Goal: Task Accomplishment & Management: Complete application form

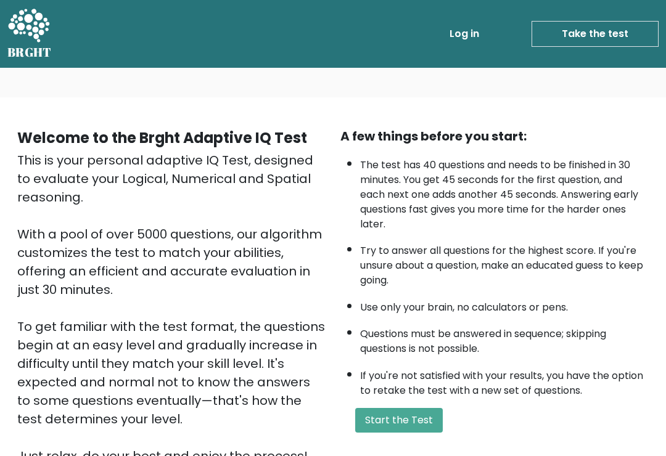
click at [402, 431] on button "Start the Test" at bounding box center [399, 420] width 88 height 25
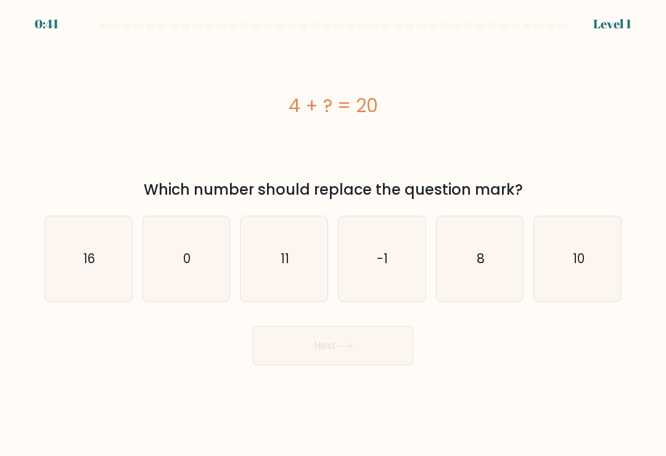
click at [109, 258] on icon "16" at bounding box center [88, 258] width 85 height 85
click at [333, 234] on input "a. 16" at bounding box center [333, 231] width 1 height 6
radio input "true"
click at [368, 347] on button "Next" at bounding box center [333, 345] width 160 height 39
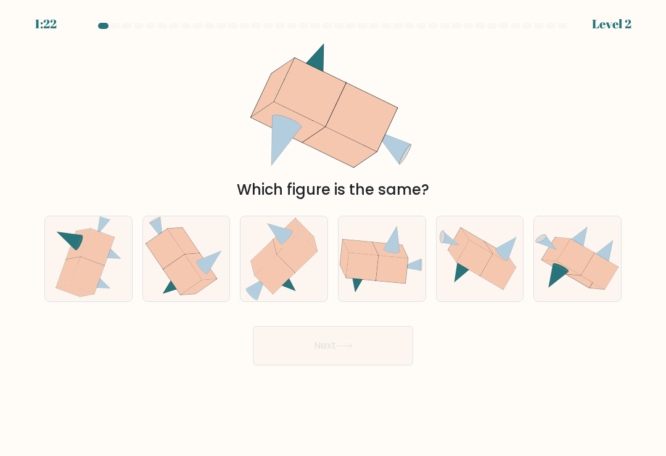
click at [409, 257] on icon at bounding box center [381, 259] width 87 height 68
click at [334, 234] on input "d." at bounding box center [333, 231] width 1 height 6
radio input "true"
click at [360, 353] on button "Next" at bounding box center [333, 345] width 160 height 39
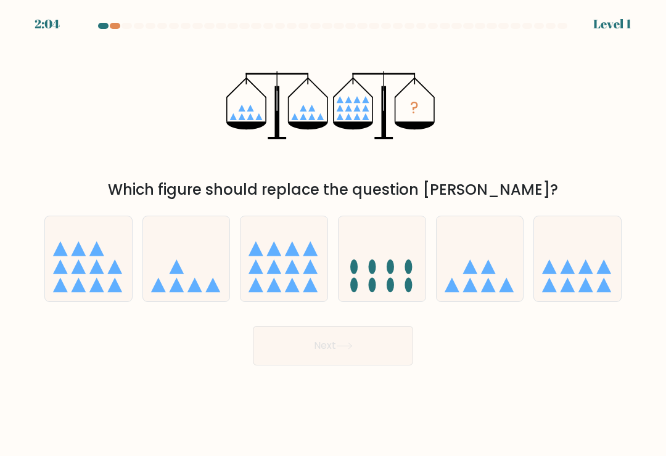
click at [294, 266] on icon at bounding box center [283, 259] width 87 height 72
click at [333, 234] on input "c." at bounding box center [333, 231] width 1 height 6
radio input "true"
click at [371, 348] on button "Next" at bounding box center [333, 345] width 160 height 39
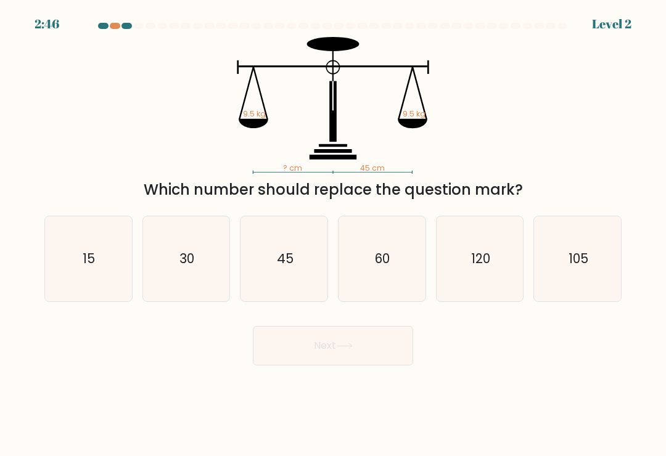
click at [280, 258] on text "45" at bounding box center [285, 259] width 17 height 18
click at [333, 234] on input "c. 45" at bounding box center [333, 231] width 1 height 6
radio input "true"
click at [366, 353] on button "Next" at bounding box center [333, 345] width 160 height 39
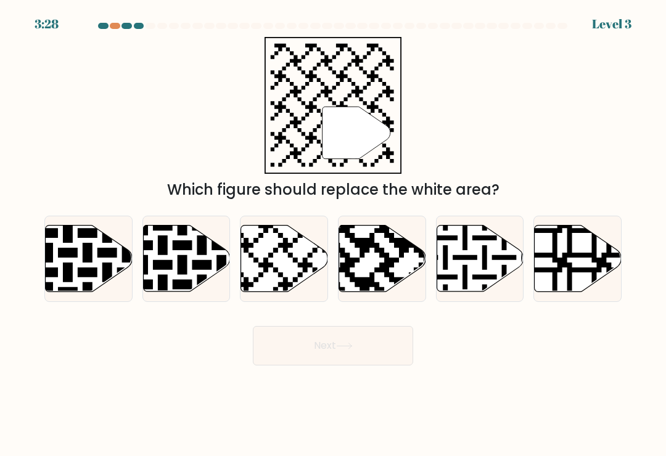
click at [284, 266] on icon at bounding box center [284, 259] width 87 height 67
click at [333, 234] on input "c." at bounding box center [333, 231] width 1 height 6
radio input "true"
click at [369, 343] on button "Next" at bounding box center [333, 345] width 160 height 39
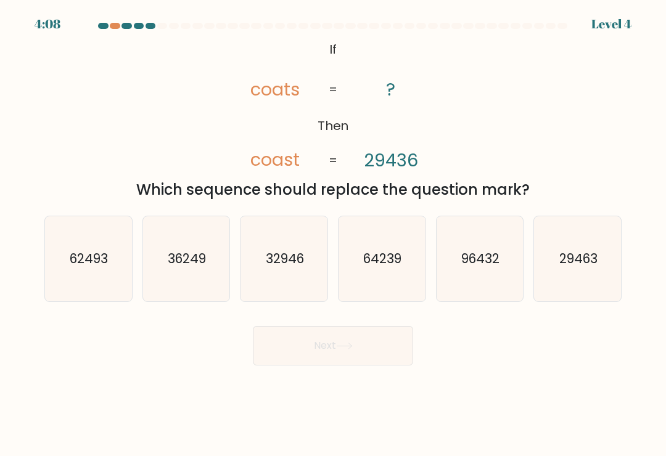
click at [588, 252] on icon "29463" at bounding box center [577, 258] width 85 height 85
click at [334, 234] on input "f. 29463" at bounding box center [333, 231] width 1 height 6
radio input "true"
click at [380, 339] on button "Next" at bounding box center [333, 345] width 160 height 39
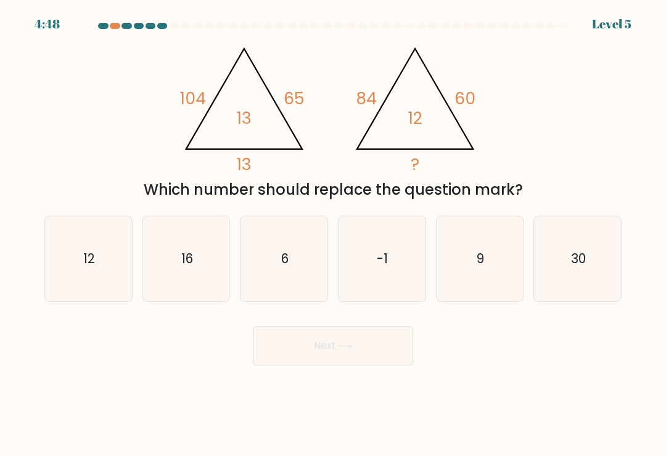
click at [374, 262] on icon "-1" at bounding box center [381, 258] width 85 height 85
click at [334, 234] on input "d. -1" at bounding box center [333, 231] width 1 height 6
radio input "true"
click at [394, 358] on button "Next" at bounding box center [333, 345] width 160 height 39
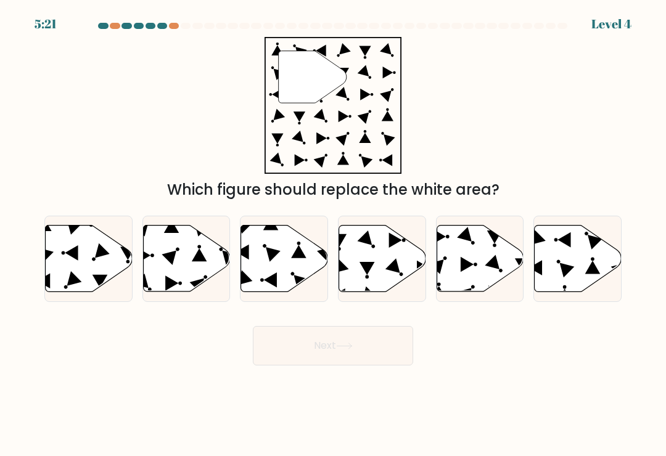
click at [80, 237] on icon at bounding box center [89, 259] width 87 height 67
click at [333, 234] on input "a." at bounding box center [333, 231] width 1 height 6
radio input "true"
click at [351, 349] on icon at bounding box center [344, 346] width 15 height 6
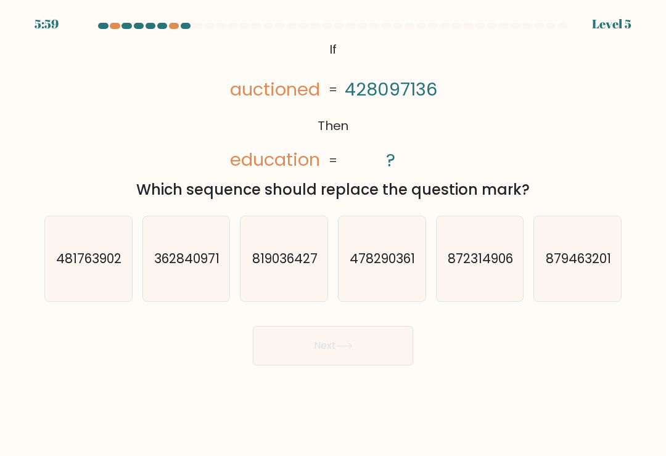
click at [178, 244] on icon "362840971" at bounding box center [186, 258] width 85 height 85
click at [333, 234] on input "b. 362840971" at bounding box center [333, 231] width 1 height 6
radio input "true"
click at [329, 355] on button "Next" at bounding box center [333, 345] width 160 height 39
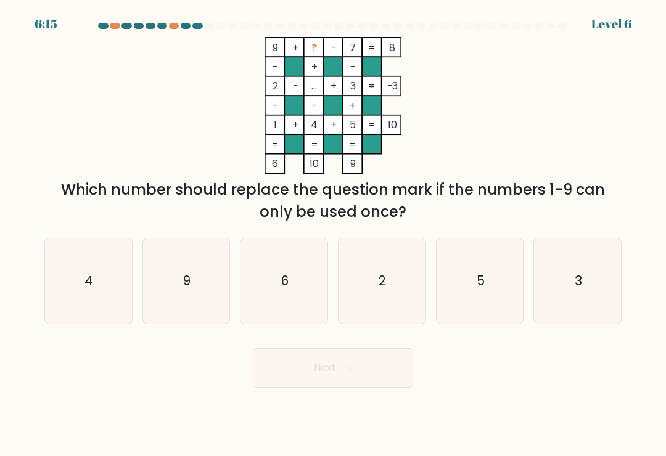
click at [262, 276] on icon "6" at bounding box center [284, 281] width 85 height 85
click at [333, 234] on input "c. 6" at bounding box center [333, 231] width 1 height 6
radio input "true"
click at [375, 366] on button "Next" at bounding box center [333, 367] width 160 height 39
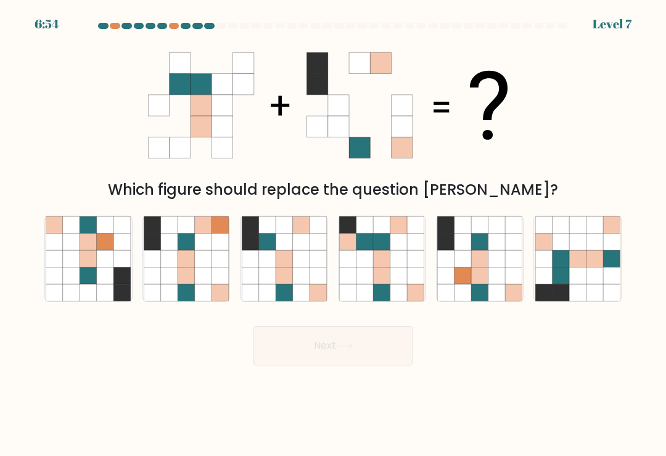
click at [382, 245] on icon at bounding box center [382, 242] width 17 height 17
click at [334, 234] on input "d." at bounding box center [333, 231] width 1 height 6
radio input "true"
click at [494, 250] on icon at bounding box center [496, 242] width 17 height 17
click at [334, 234] on input "e." at bounding box center [333, 231] width 1 height 6
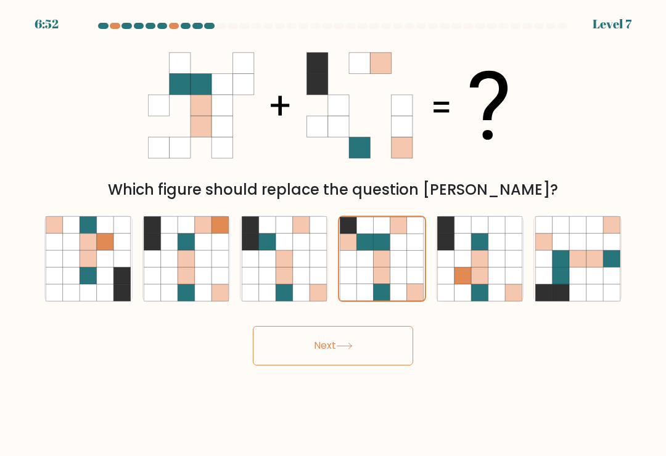
radio input "true"
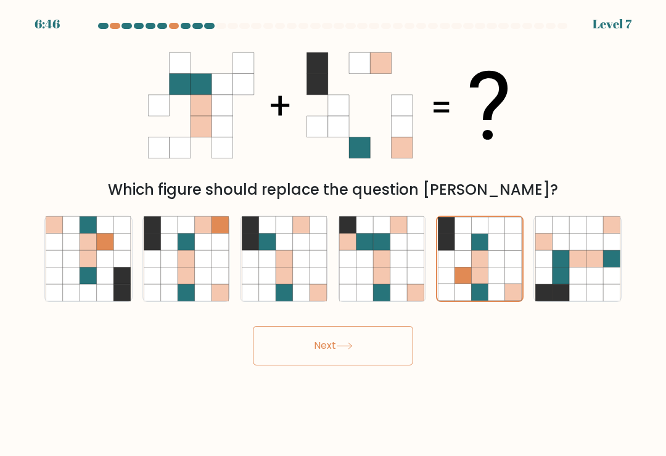
click at [583, 263] on icon at bounding box center [577, 258] width 17 height 17
click at [334, 234] on input "f." at bounding box center [333, 231] width 1 height 6
radio input "true"
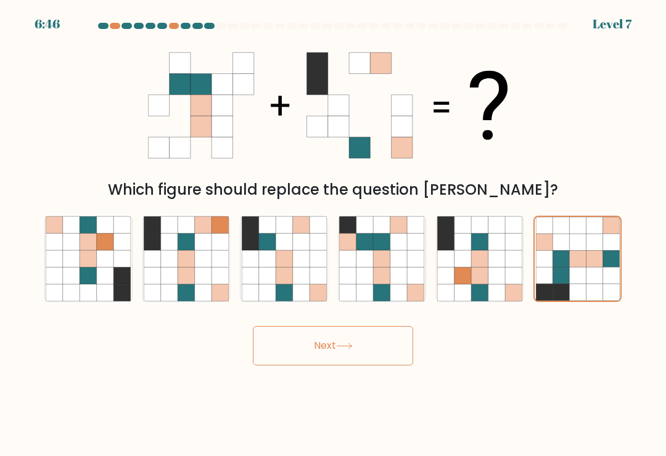
click at [376, 358] on button "Next" at bounding box center [333, 345] width 160 height 39
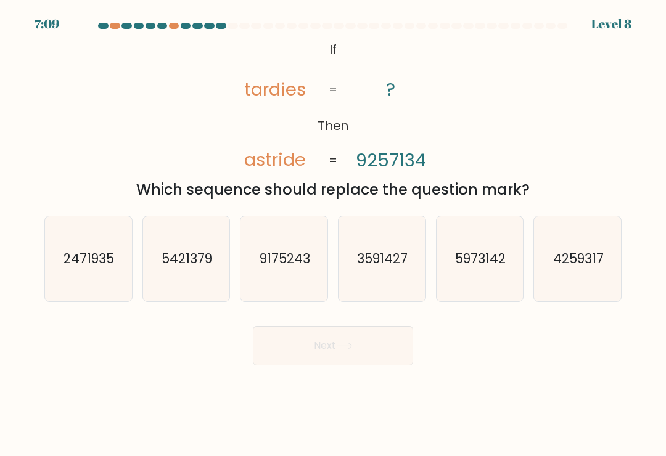
click at [592, 245] on icon "4259317" at bounding box center [577, 258] width 85 height 85
click at [334, 234] on input "f. 4259317" at bounding box center [333, 231] width 1 height 6
radio input "true"
click at [374, 348] on button "Next" at bounding box center [333, 345] width 160 height 39
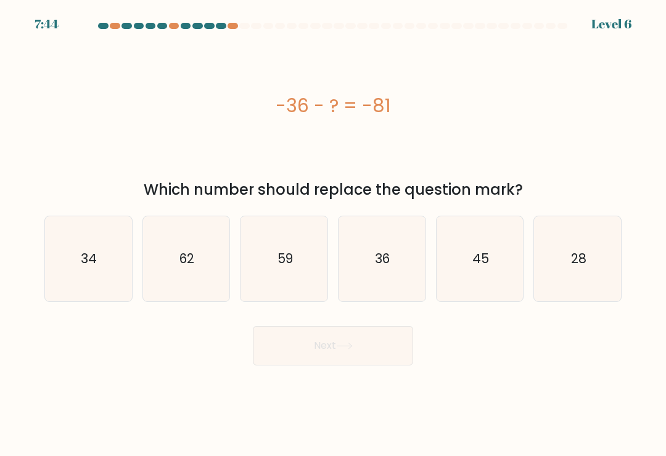
click at [485, 250] on icon "45" at bounding box center [479, 258] width 85 height 85
click at [334, 234] on input "e. 45" at bounding box center [333, 231] width 1 height 6
radio input "true"
click at [357, 348] on button "Next" at bounding box center [333, 345] width 160 height 39
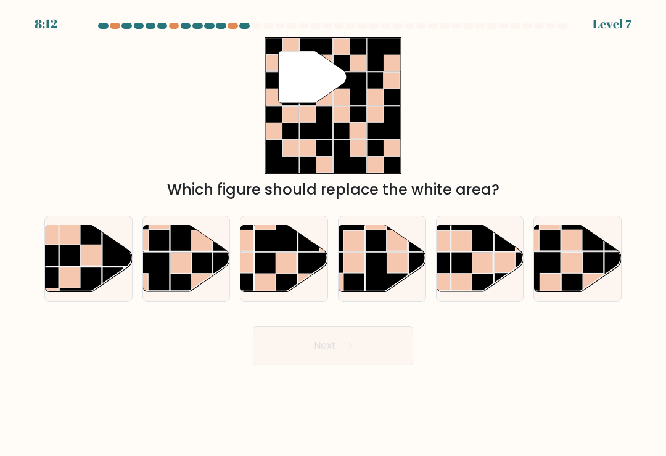
click at [199, 265] on rect at bounding box center [191, 273] width 43 height 43
click at [333, 234] on input "b." at bounding box center [333, 231] width 1 height 6
radio input "true"
click at [338, 337] on button "Next" at bounding box center [333, 345] width 160 height 39
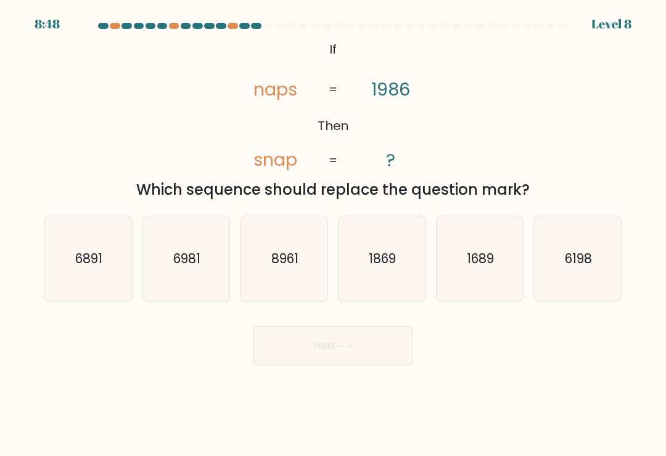
click at [578, 258] on text "6198" at bounding box center [578, 259] width 27 height 18
click at [334, 234] on input "f. 6198" at bounding box center [333, 231] width 1 height 6
radio input "true"
click at [195, 239] on icon "6981" at bounding box center [186, 258] width 85 height 85
click at [333, 234] on input "b. 6981" at bounding box center [333, 231] width 1 height 6
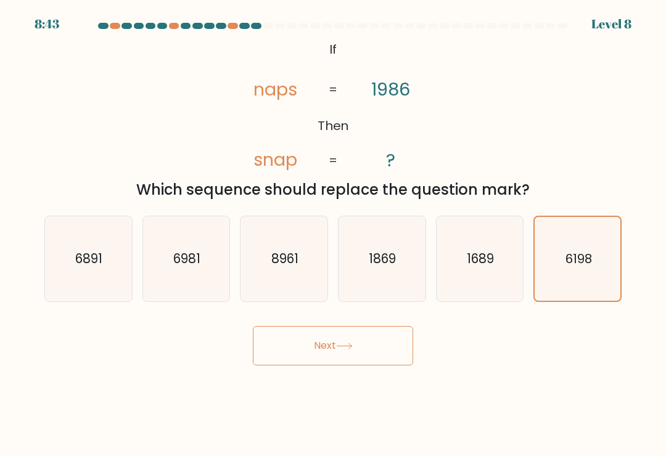
radio input "true"
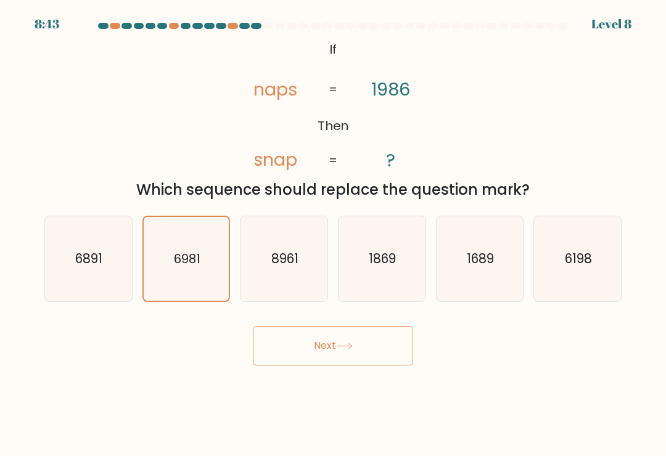
click at [338, 349] on button "Next" at bounding box center [333, 345] width 160 height 39
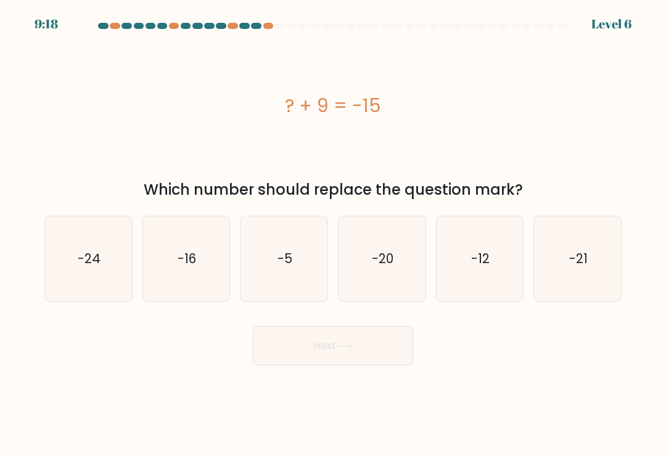
click at [501, 240] on icon "-12" at bounding box center [479, 258] width 85 height 85
click at [334, 234] on input "e. -12" at bounding box center [333, 231] width 1 height 6
radio input "true"
click at [370, 352] on button "Next" at bounding box center [333, 345] width 160 height 39
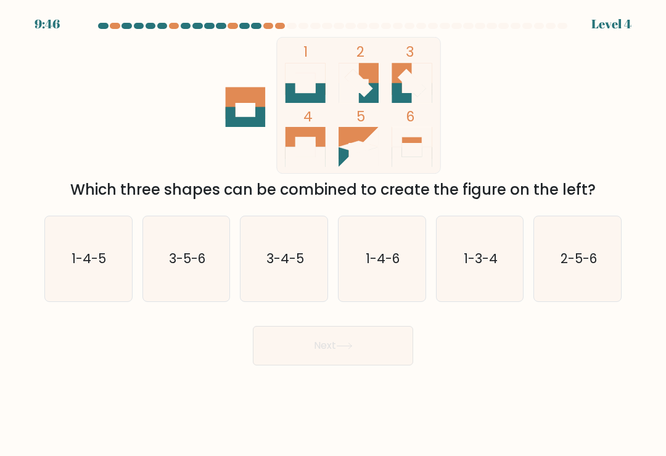
click at [385, 261] on text "1-4-6" at bounding box center [383, 259] width 34 height 18
click at [334, 234] on input "d. 1-4-6" at bounding box center [333, 231] width 1 height 6
radio input "true"
click at [362, 353] on button "Next" at bounding box center [333, 345] width 160 height 39
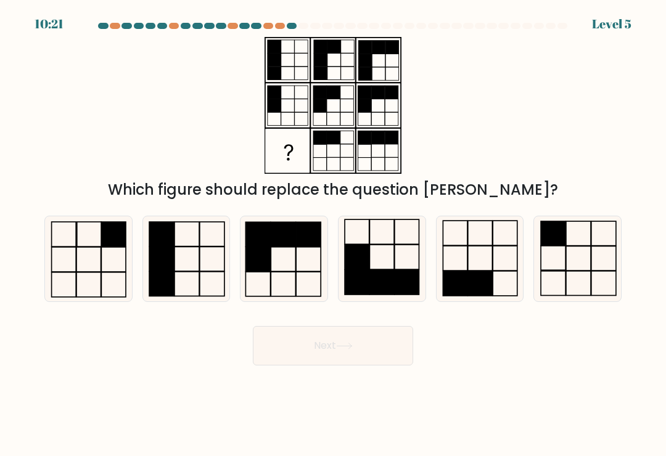
click at [100, 256] on icon at bounding box center [88, 258] width 85 height 85
click at [333, 234] on input "a." at bounding box center [333, 231] width 1 height 6
radio input "true"
click at [573, 277] on rect at bounding box center [578, 283] width 25 height 25
click at [334, 234] on input "f." at bounding box center [333, 231] width 1 height 6
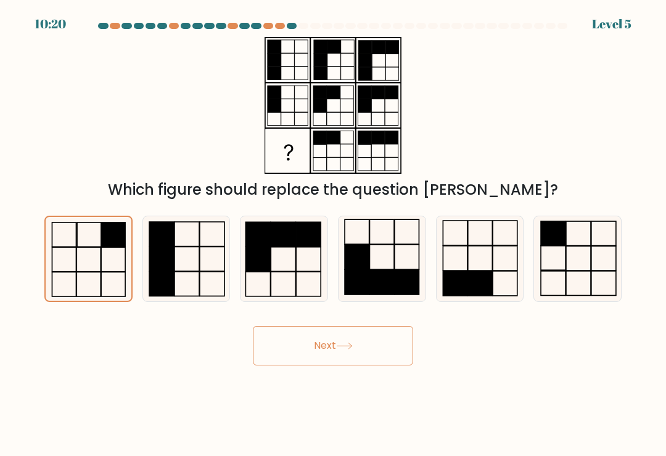
radio input "true"
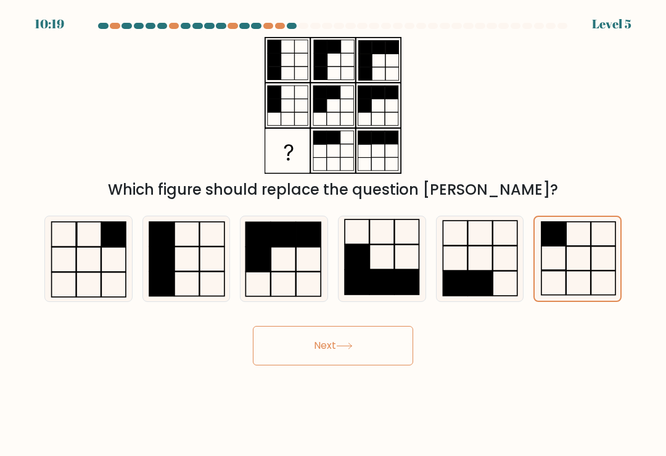
click at [369, 355] on button "Next" at bounding box center [333, 345] width 160 height 39
